Goal: Information Seeking & Learning: Learn about a topic

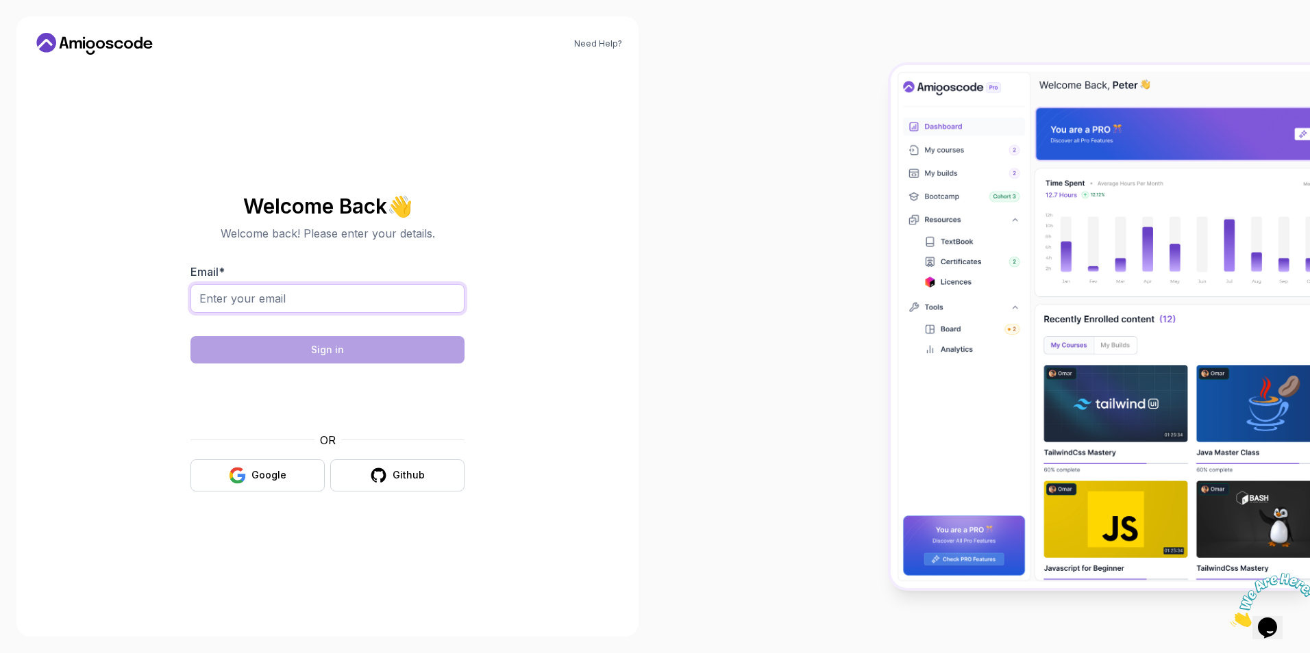
click at [324, 305] on input "Email *" at bounding box center [327, 298] width 274 height 29
type input "jesmq7@gmail.com"
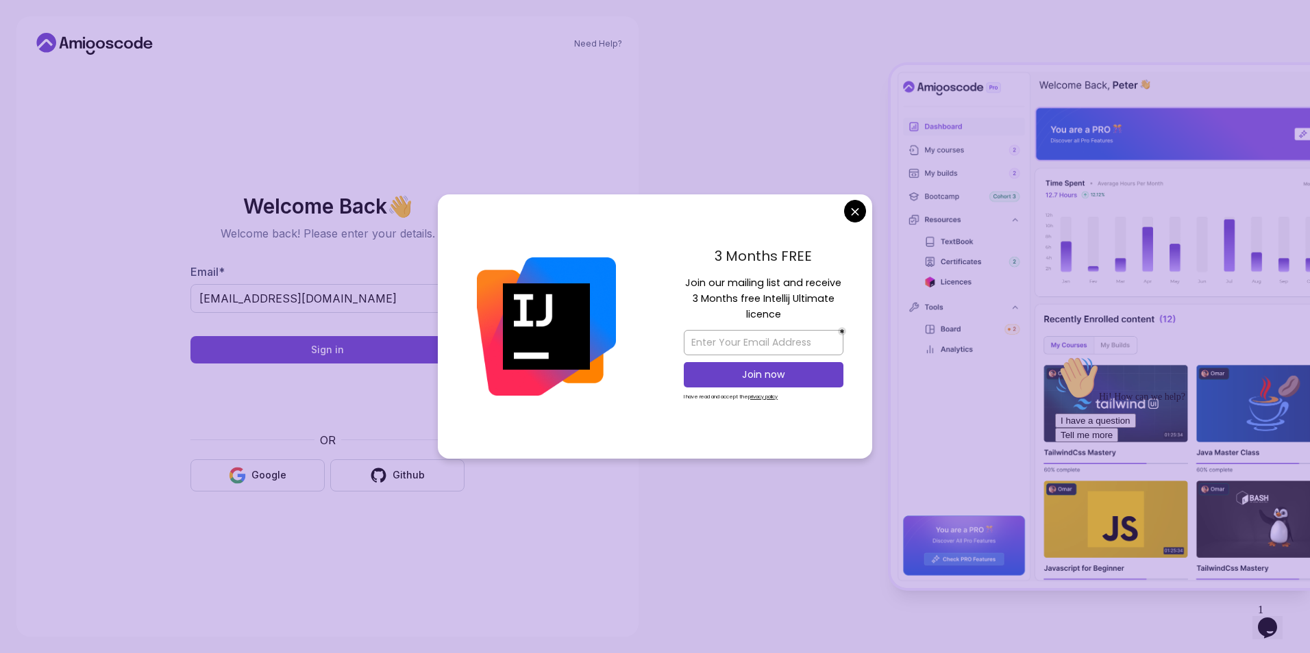
click at [859, 203] on body "Need Help? Welcome Back 👋 Welcome back! Please enter your details. Email * jesm…" at bounding box center [655, 326] width 1310 height 653
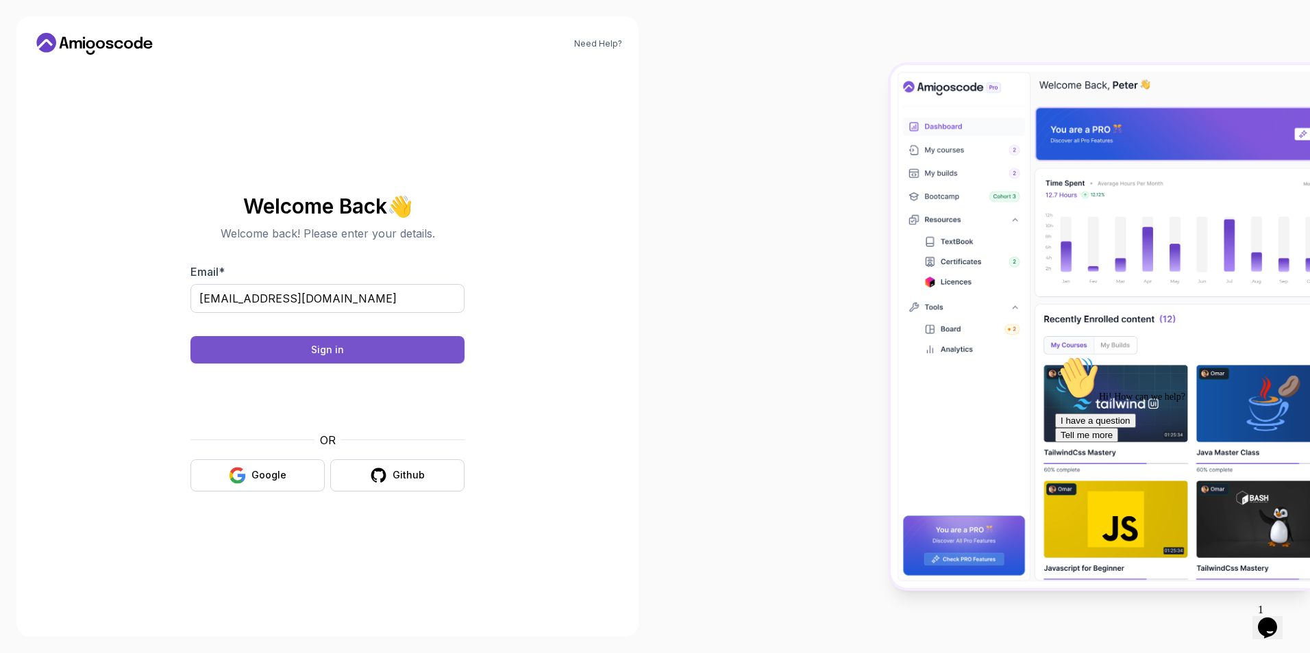
click at [338, 340] on button "Sign in" at bounding box center [327, 349] width 274 height 27
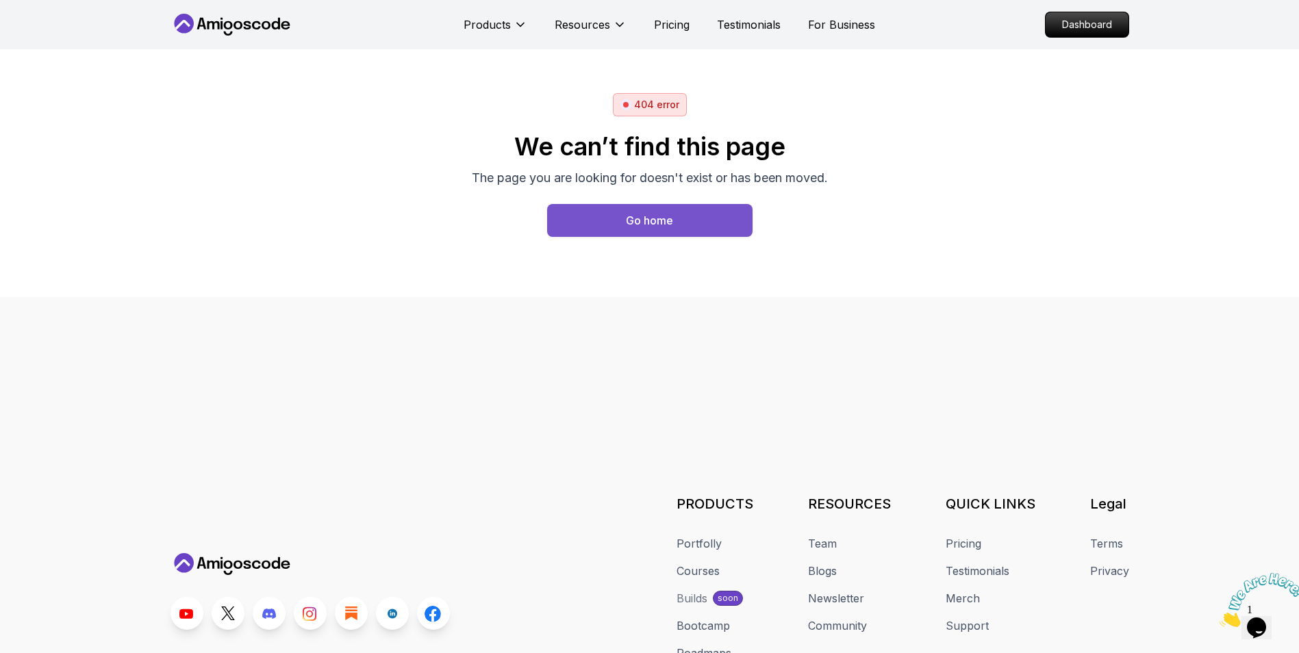
click at [656, 218] on div "Go home" at bounding box center [649, 220] width 47 height 16
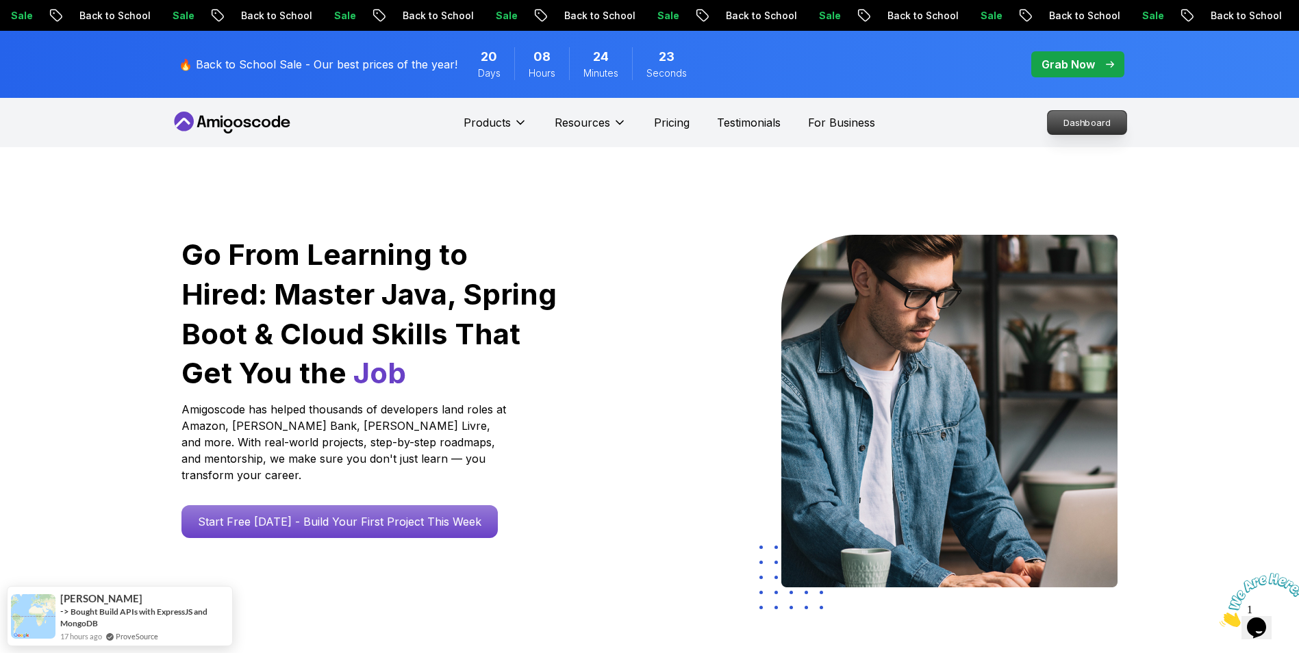
click at [1071, 126] on p "Dashboard" at bounding box center [1087, 122] width 79 height 23
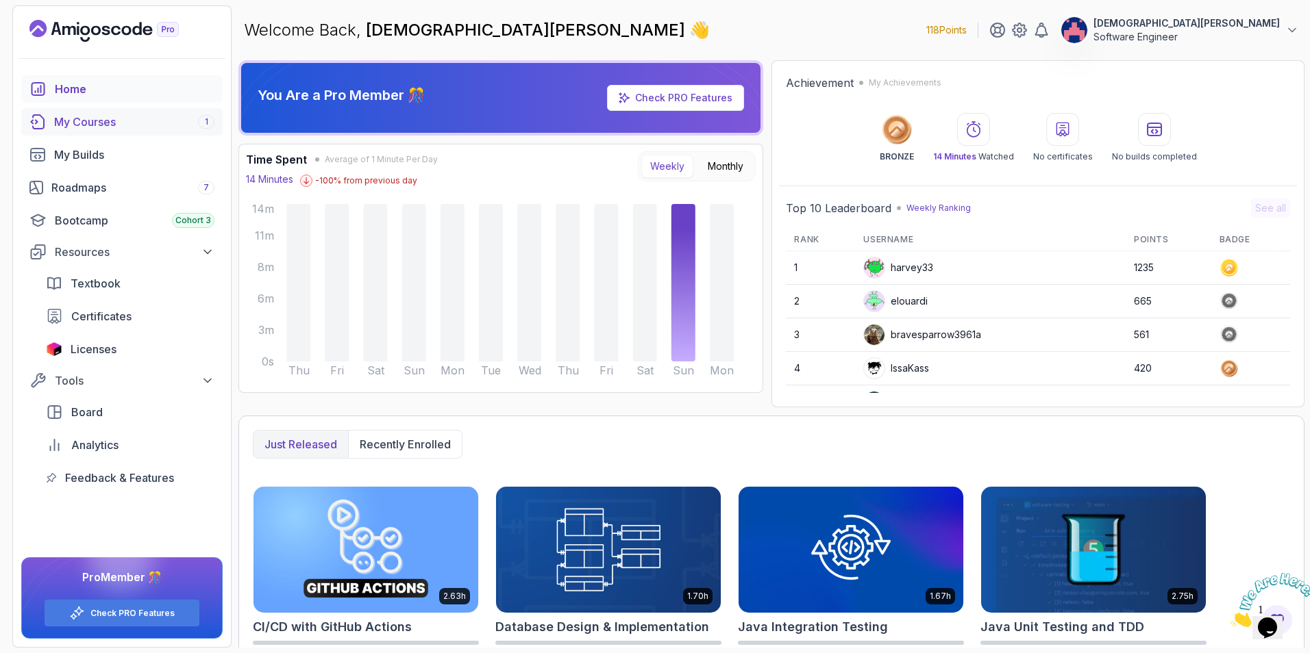
click at [121, 124] on div "My Courses 1" at bounding box center [134, 122] width 160 height 16
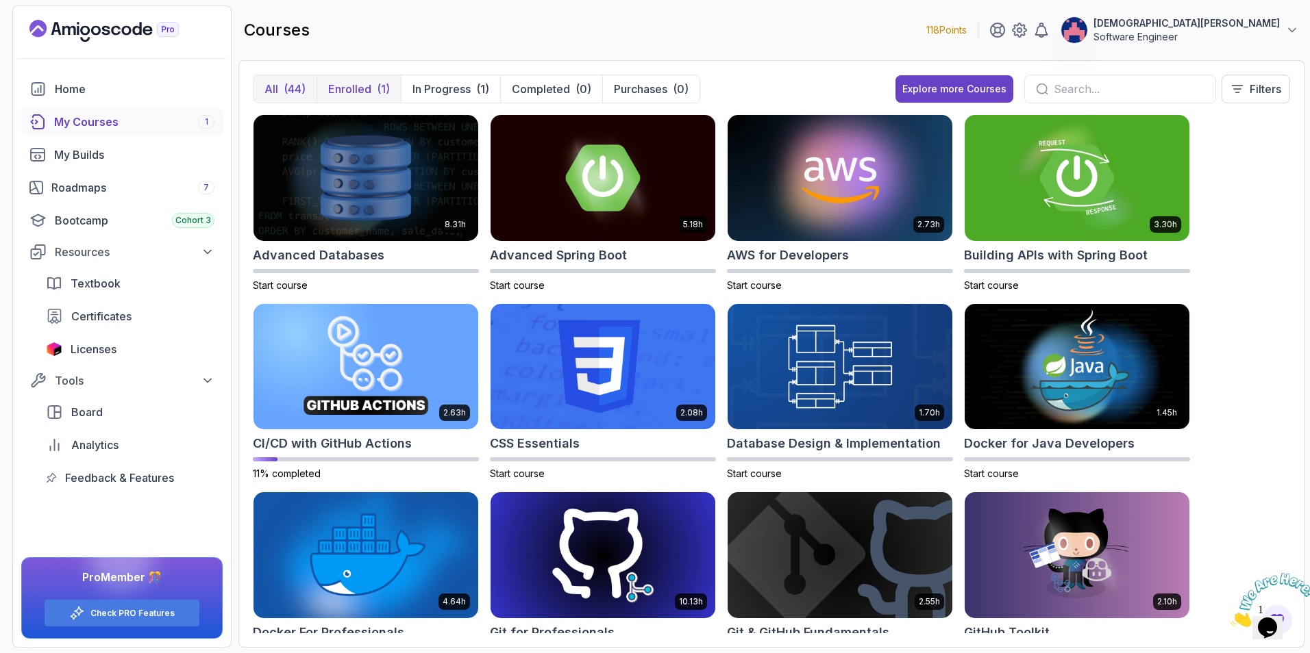
click at [357, 92] on p "Enrolled" at bounding box center [349, 89] width 43 height 16
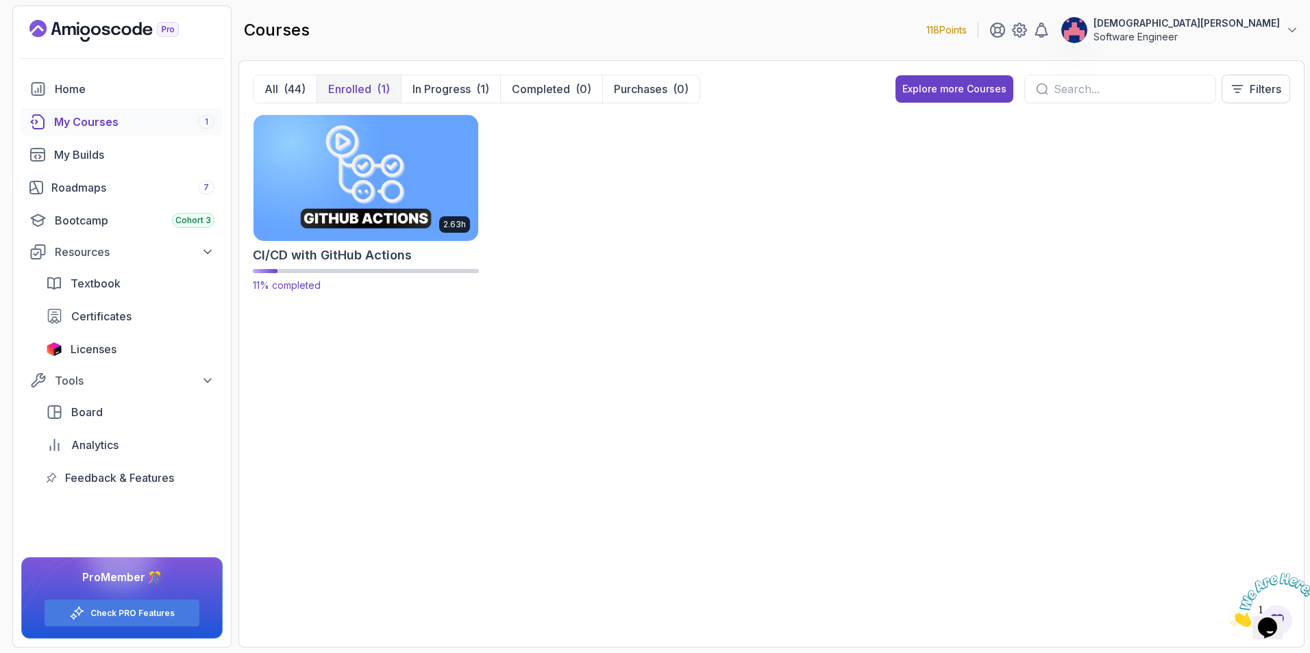
click at [379, 164] on img at bounding box center [366, 178] width 236 height 132
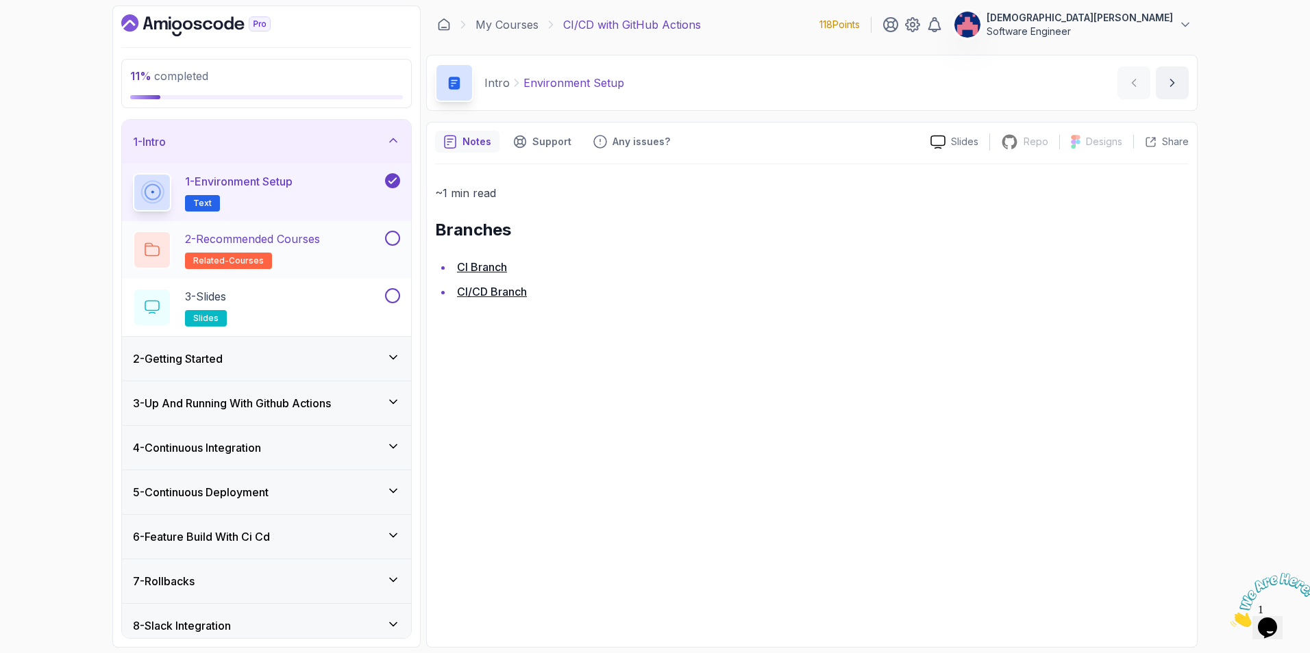
click at [342, 245] on div "2 - Recommended Courses related-courses" at bounding box center [257, 250] width 249 height 38
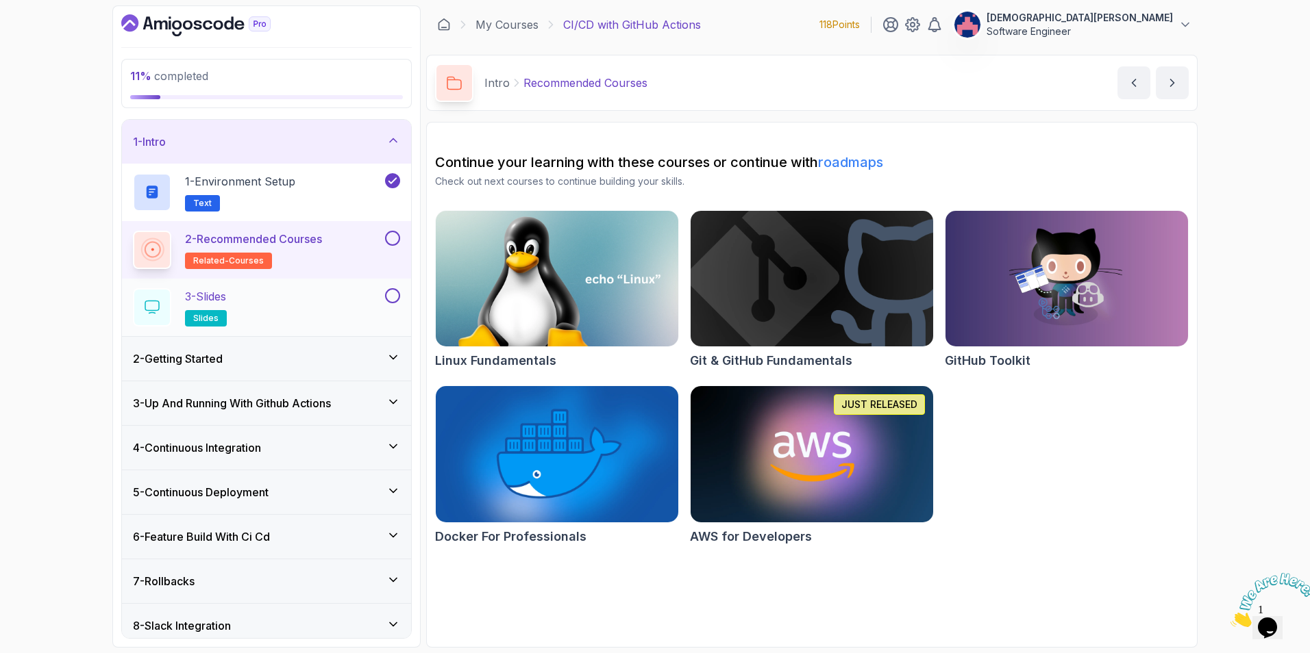
click at [328, 300] on div "3 - Slides slides" at bounding box center [257, 307] width 249 height 38
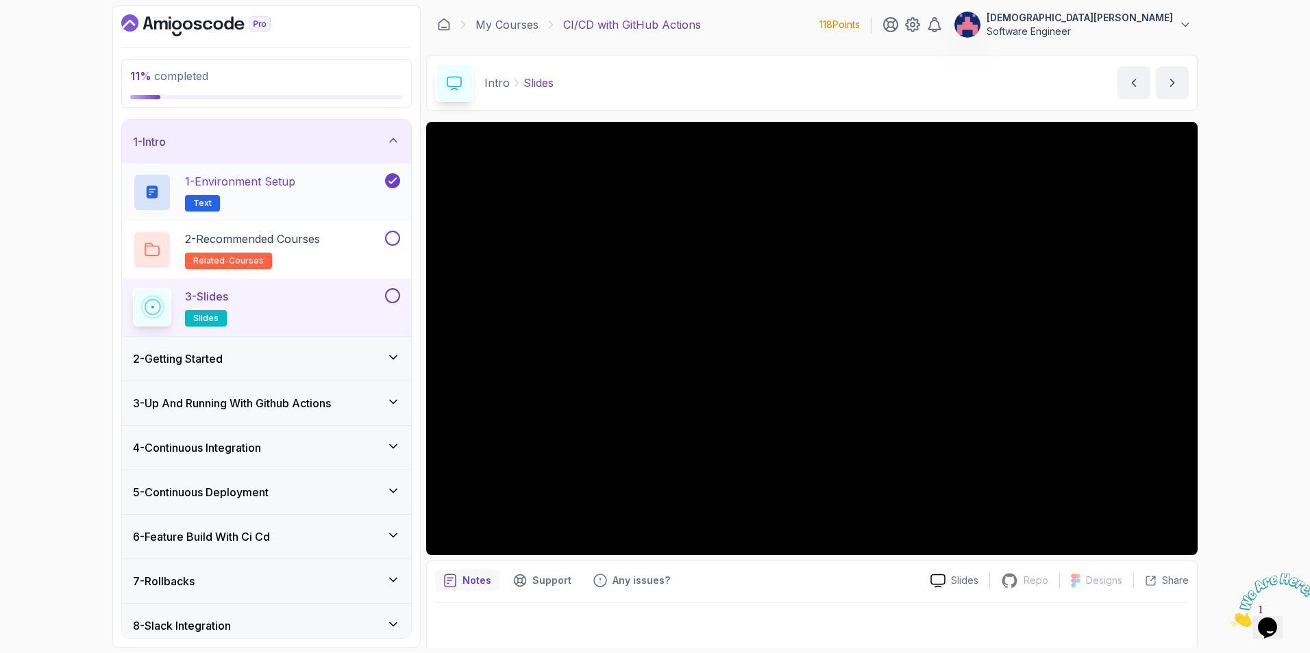
click at [329, 192] on div "1 - Environment Setup Text" at bounding box center [257, 192] width 249 height 38
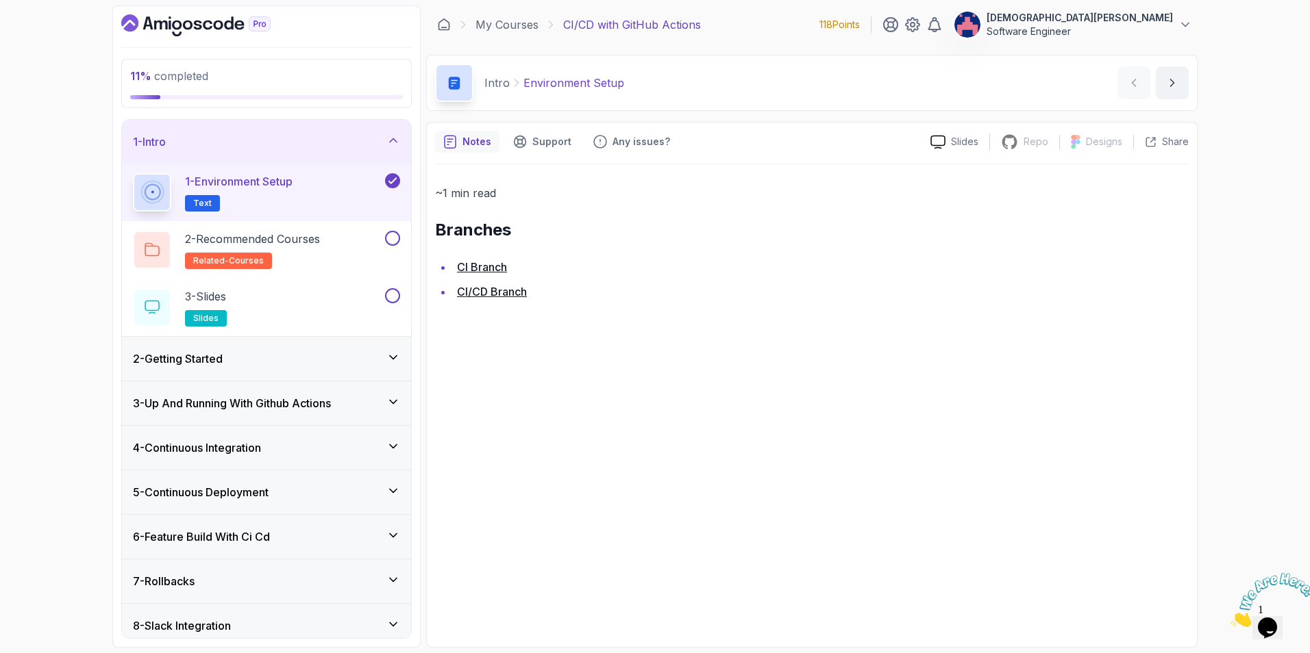
click at [490, 264] on link "CI Branch" at bounding box center [482, 267] width 50 height 14
click at [333, 371] on div "2 - Getting Started" at bounding box center [266, 359] width 289 height 44
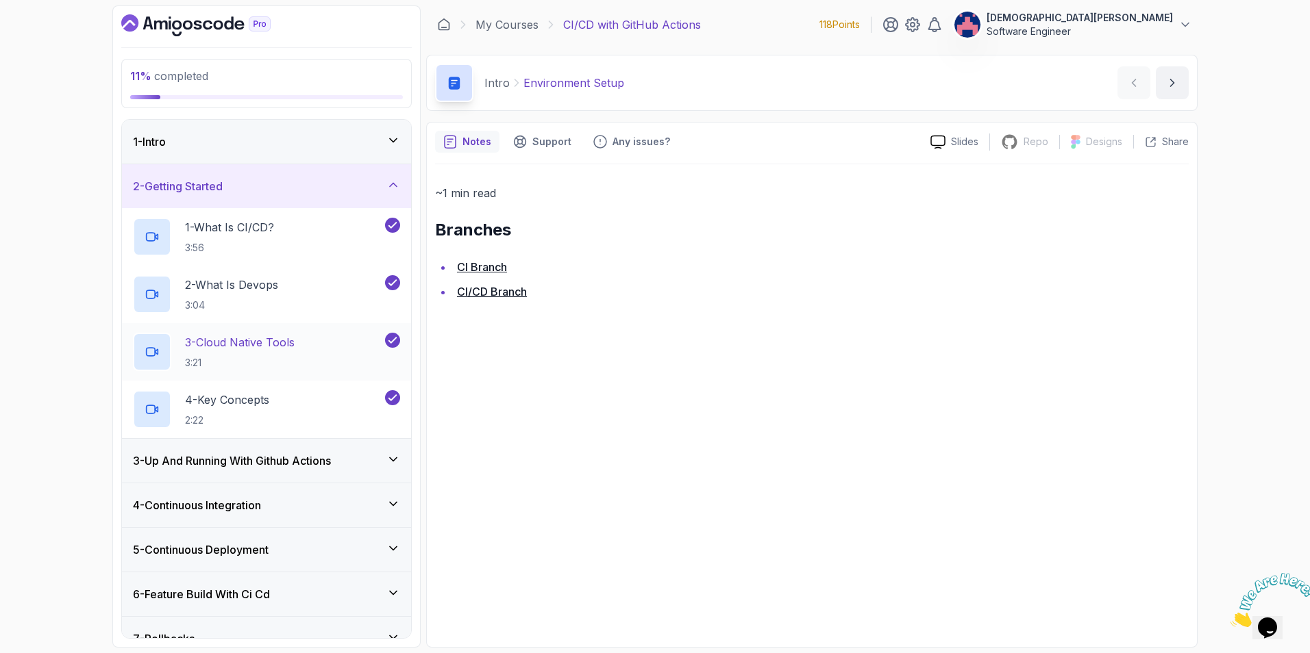
click at [373, 358] on div "3 - Cloud Native Tools 3:21" at bounding box center [257, 352] width 249 height 38
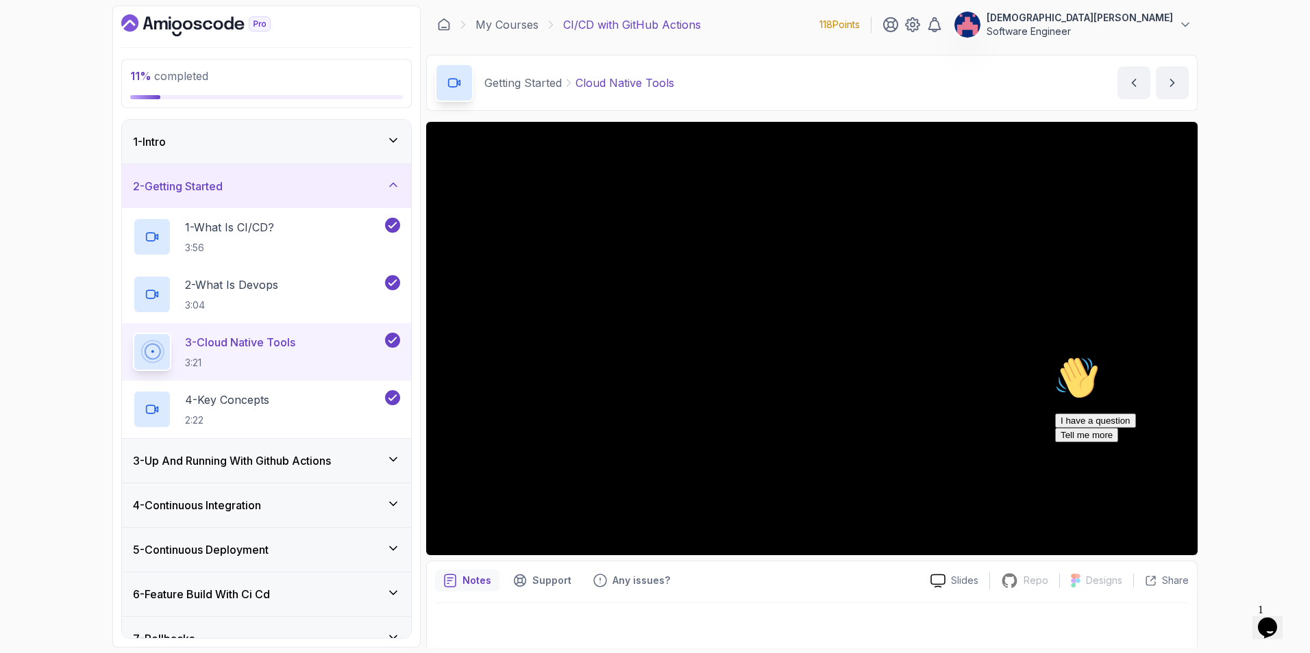
click at [361, 453] on div "3 - Up And Running With Github Actions" at bounding box center [266, 461] width 267 height 16
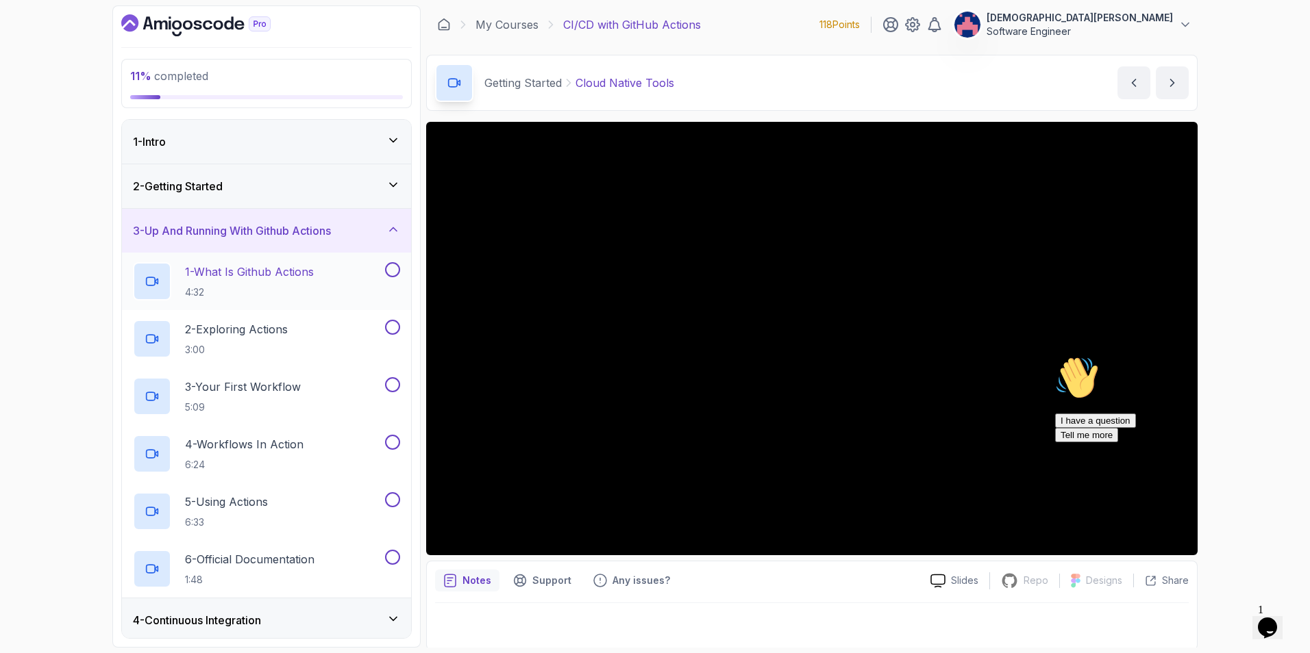
click at [295, 287] on p "4:32" at bounding box center [249, 293] width 129 height 14
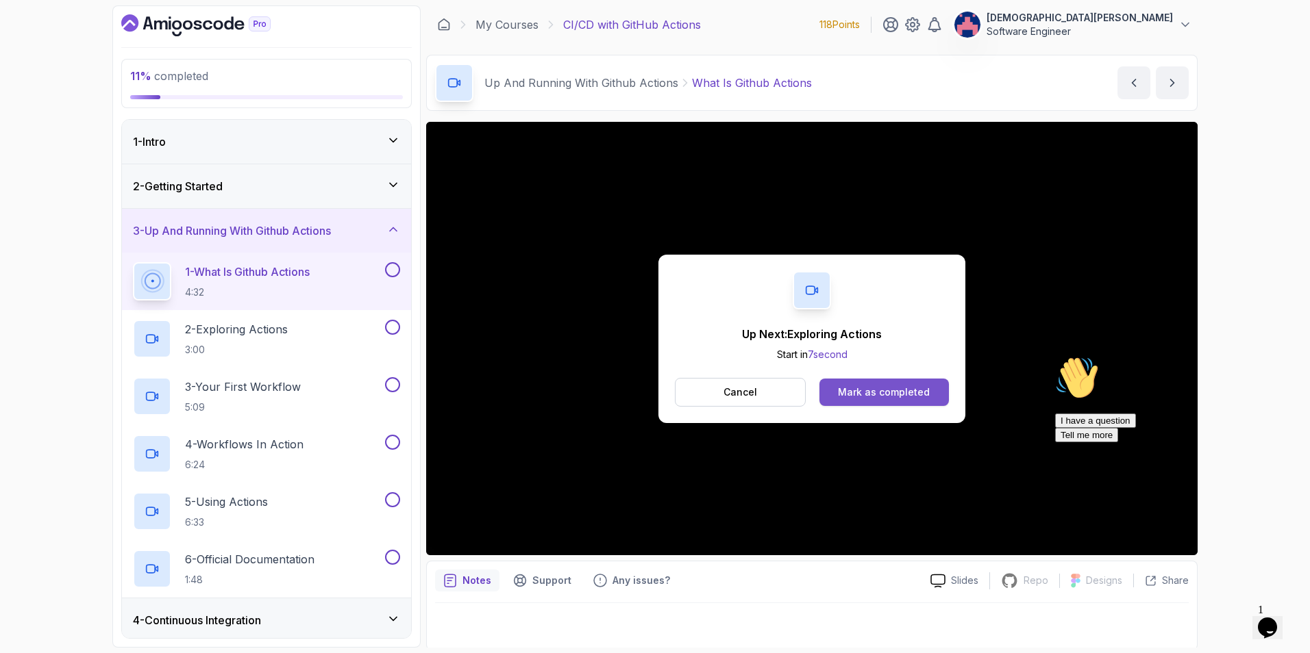
click at [895, 387] on div "Mark as completed" at bounding box center [884, 393] width 92 height 14
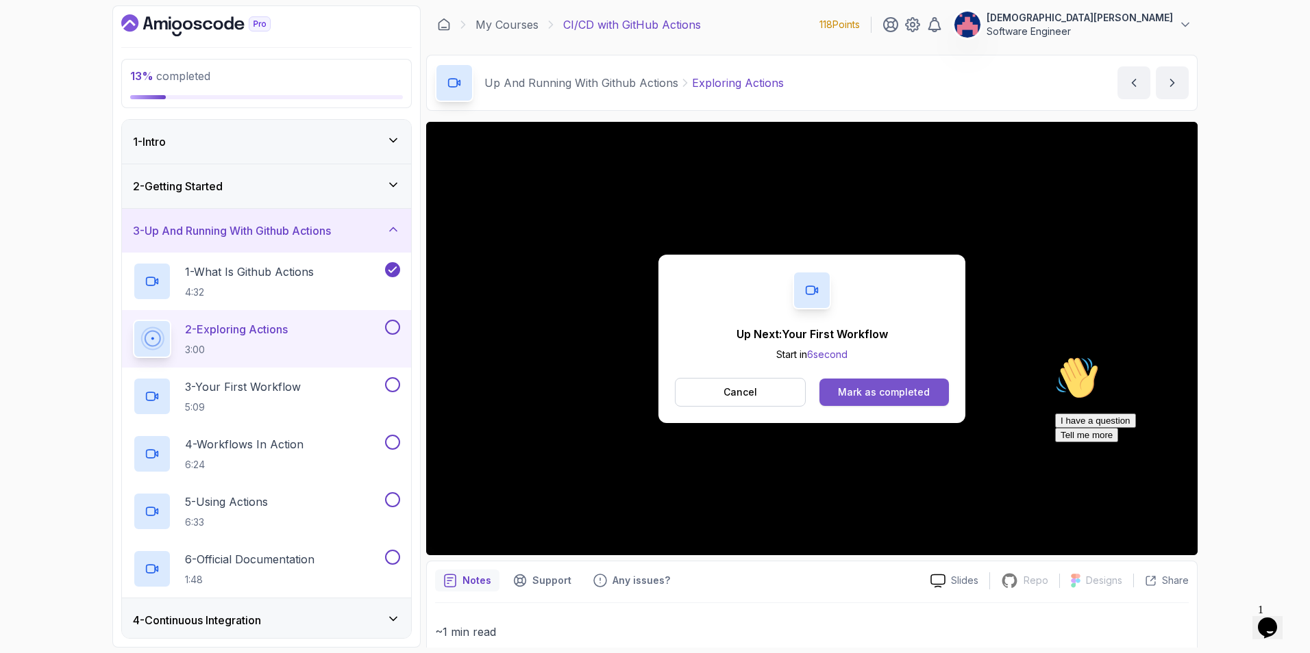
click at [910, 400] on button "Mark as completed" at bounding box center [883, 392] width 129 height 27
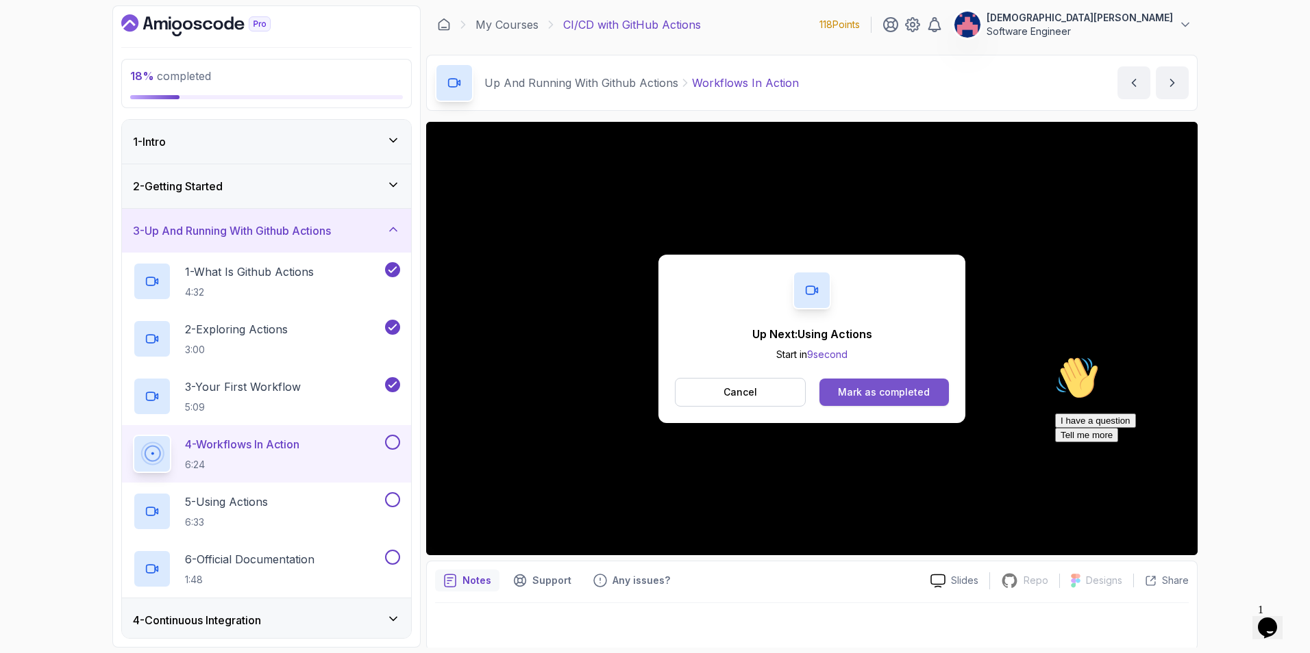
click at [890, 388] on div "Mark as completed" at bounding box center [884, 393] width 92 height 14
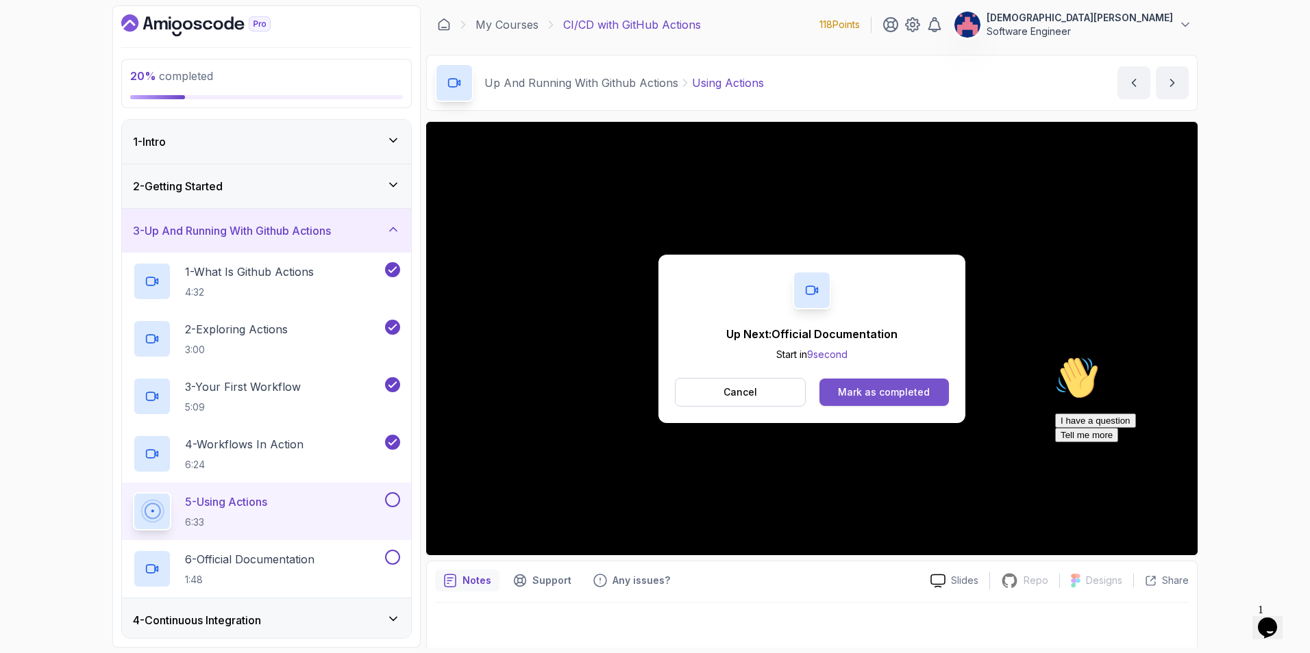
click at [886, 386] on div "Mark as completed" at bounding box center [884, 393] width 92 height 14
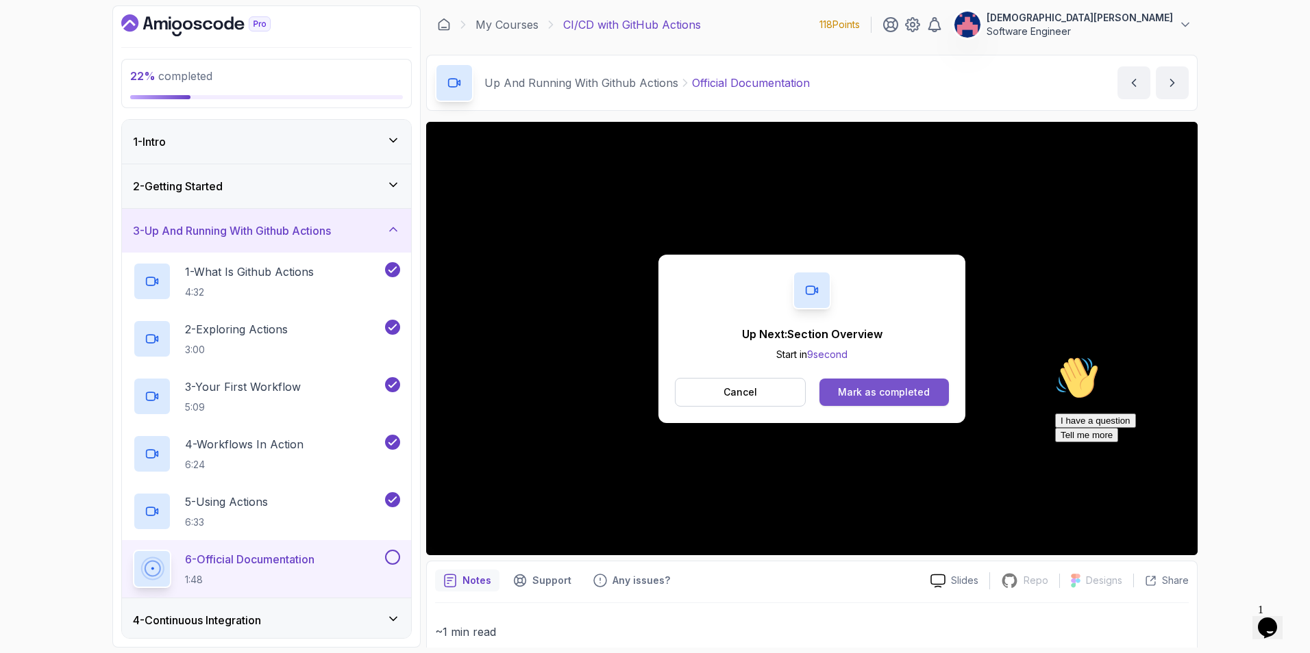
click at [877, 388] on div "Mark as completed" at bounding box center [884, 393] width 92 height 14
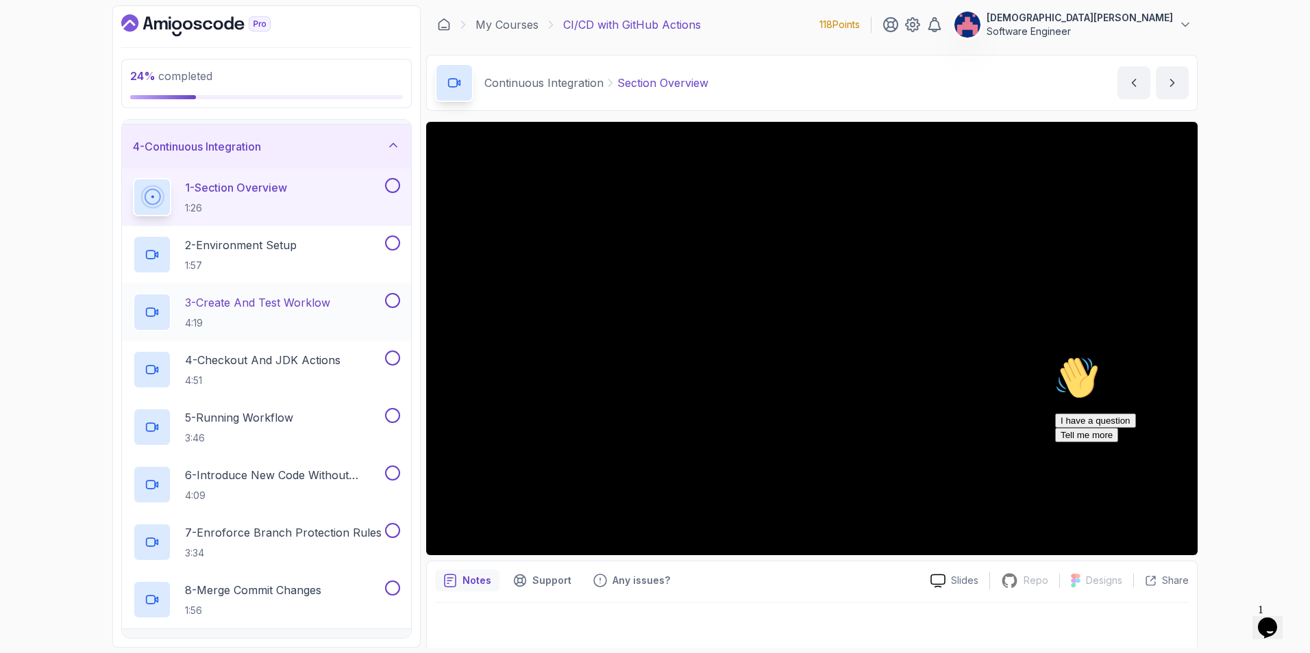
scroll to position [137, 0]
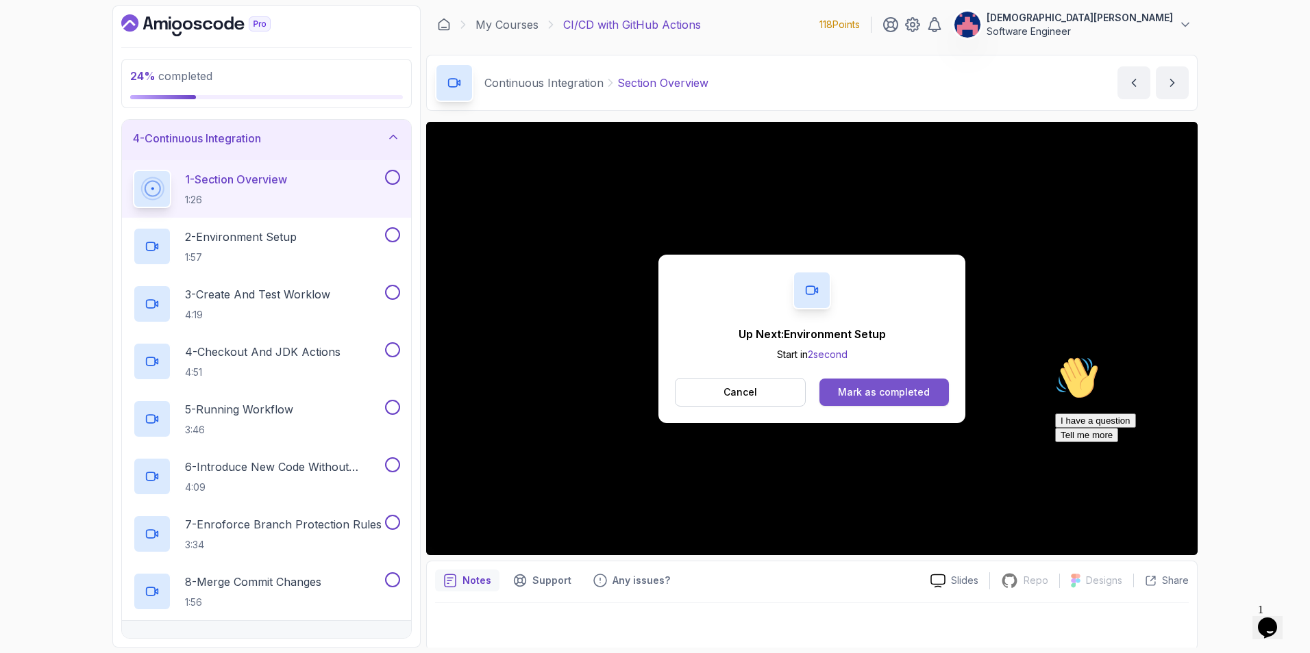
click at [906, 396] on div "Mark as completed" at bounding box center [884, 393] width 92 height 14
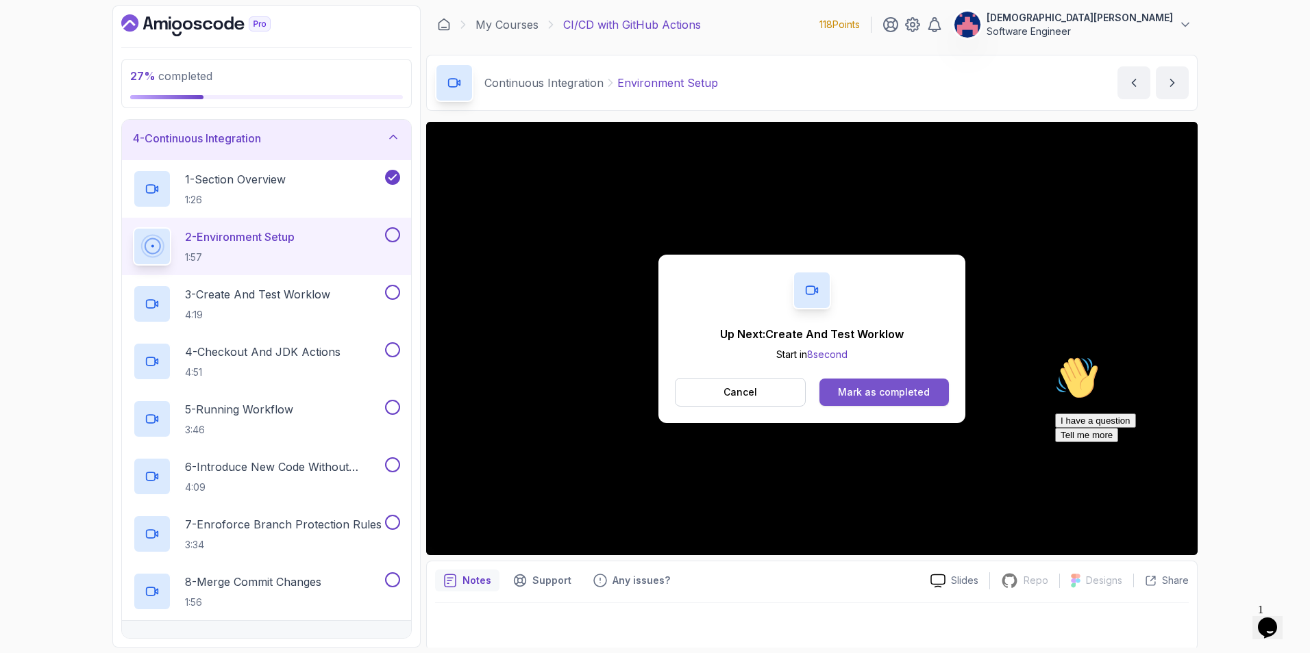
click at [858, 386] on div "Mark as completed" at bounding box center [884, 393] width 92 height 14
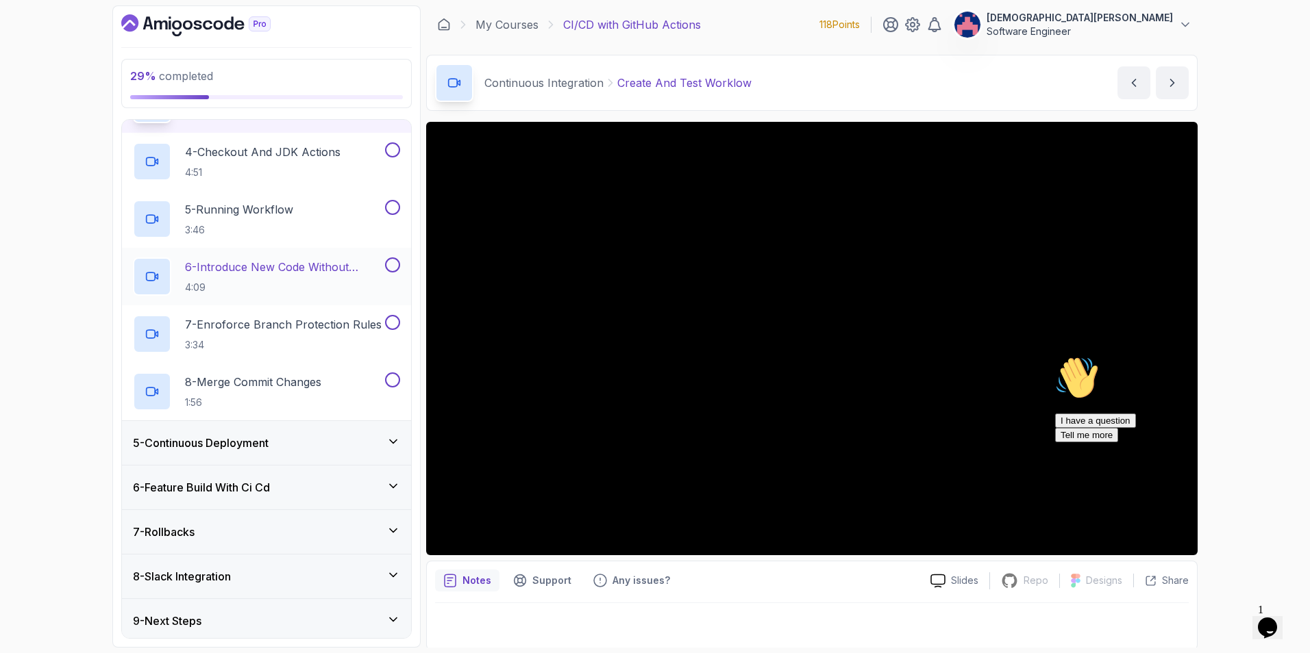
scroll to position [342, 0]
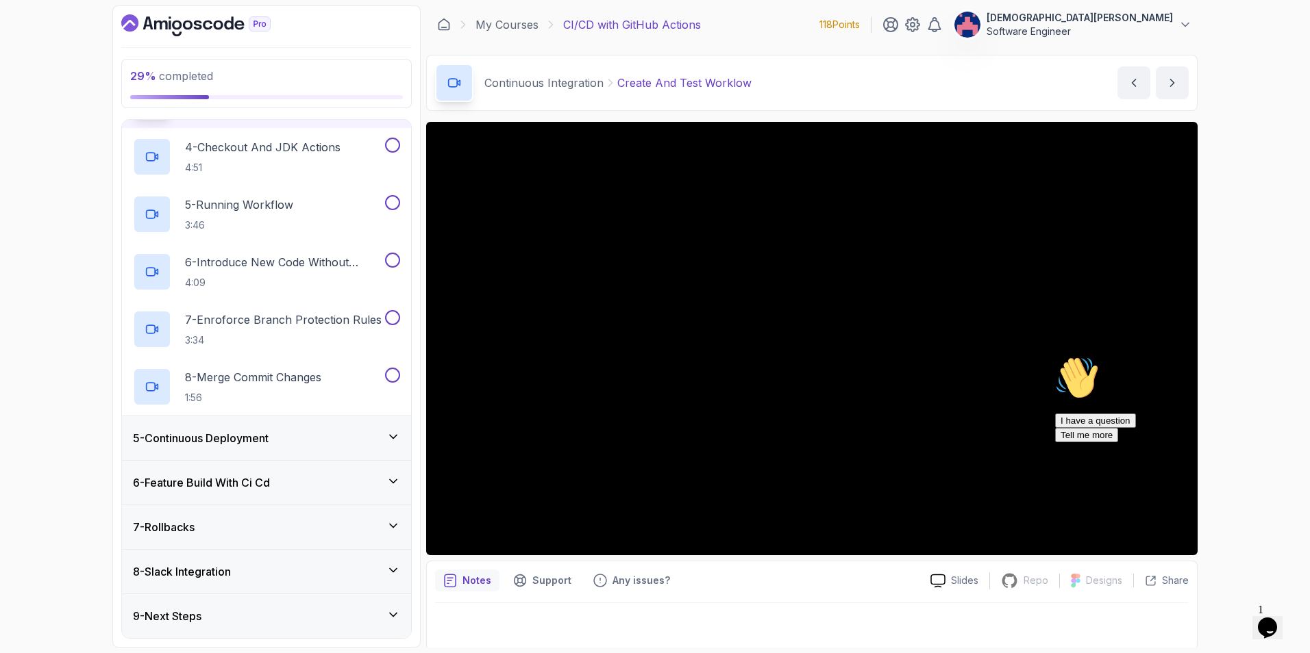
click at [1260, 617] on div "Opens Chat This icon Opens the chat window." at bounding box center [1267, 628] width 22 height 22
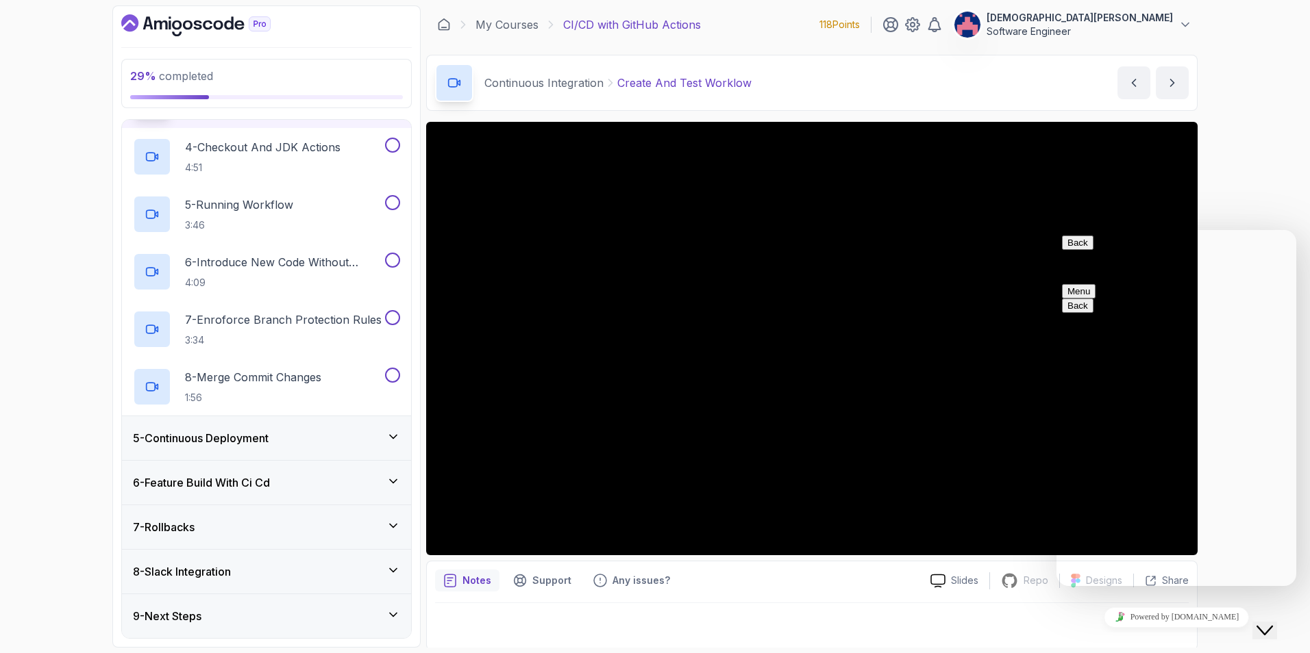
click at [1068, 250] on button "Back" at bounding box center [1078, 243] width 32 height 14
click at [1266, 623] on icon "Close Chat This icon closes the chat window." at bounding box center [1264, 631] width 16 height 16
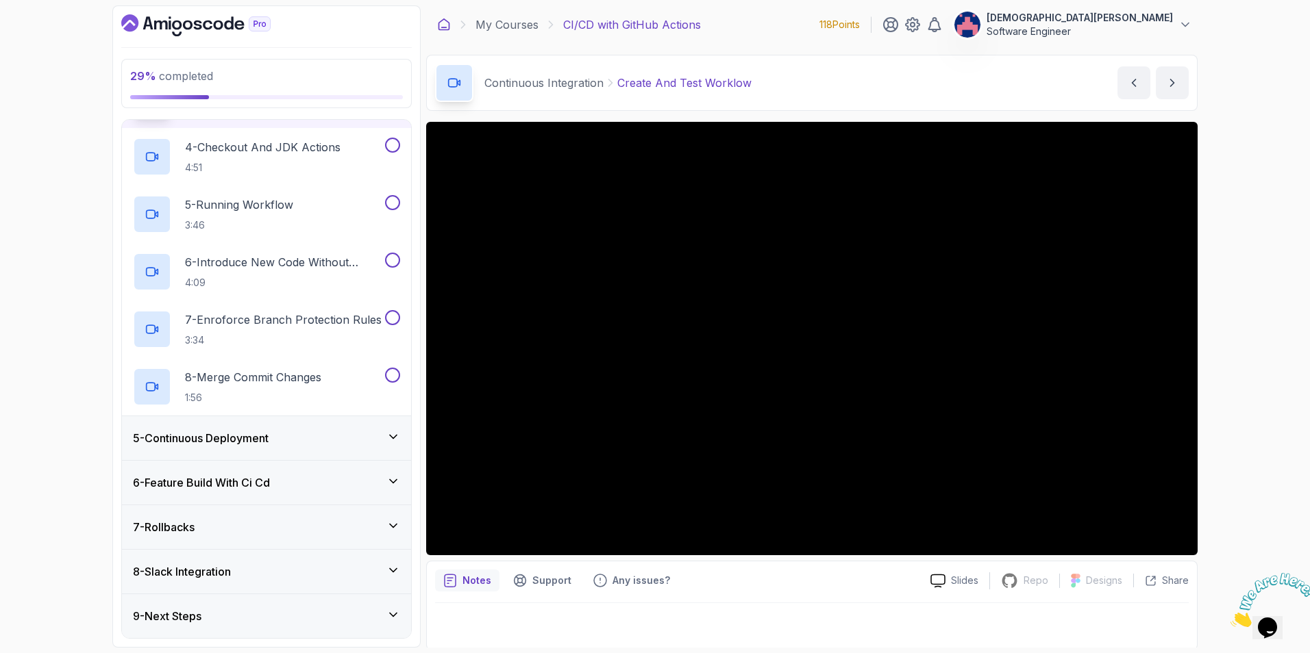
click at [447, 24] on icon at bounding box center [444, 25] width 14 height 14
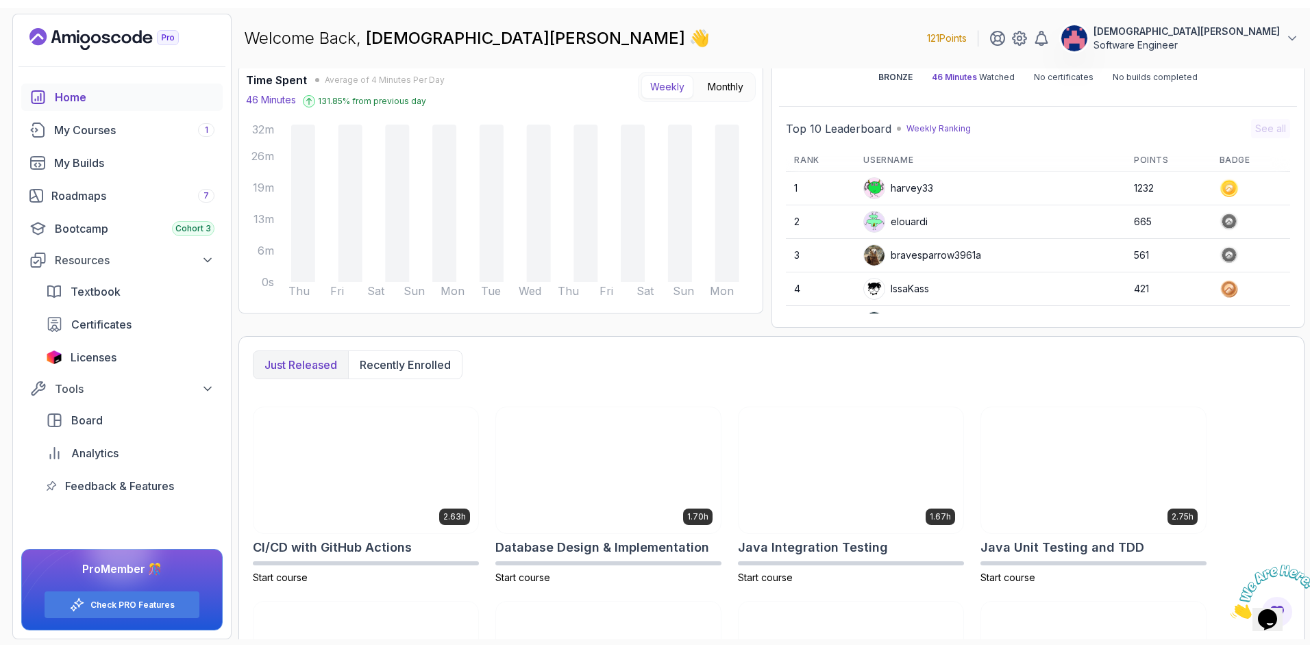
scroll to position [88, 0]
